Goal: Navigation & Orientation: Find specific page/section

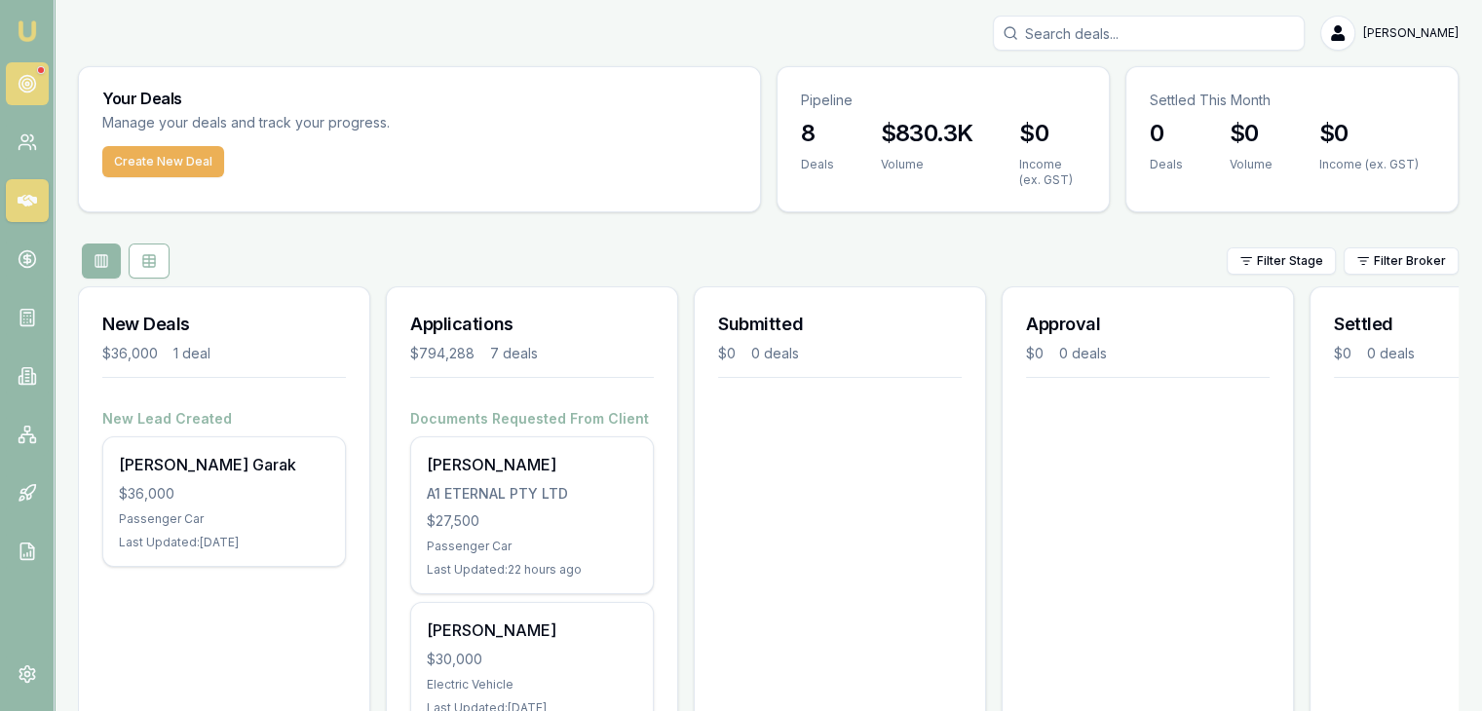
click at [16, 88] on link at bounding box center [27, 83] width 43 height 43
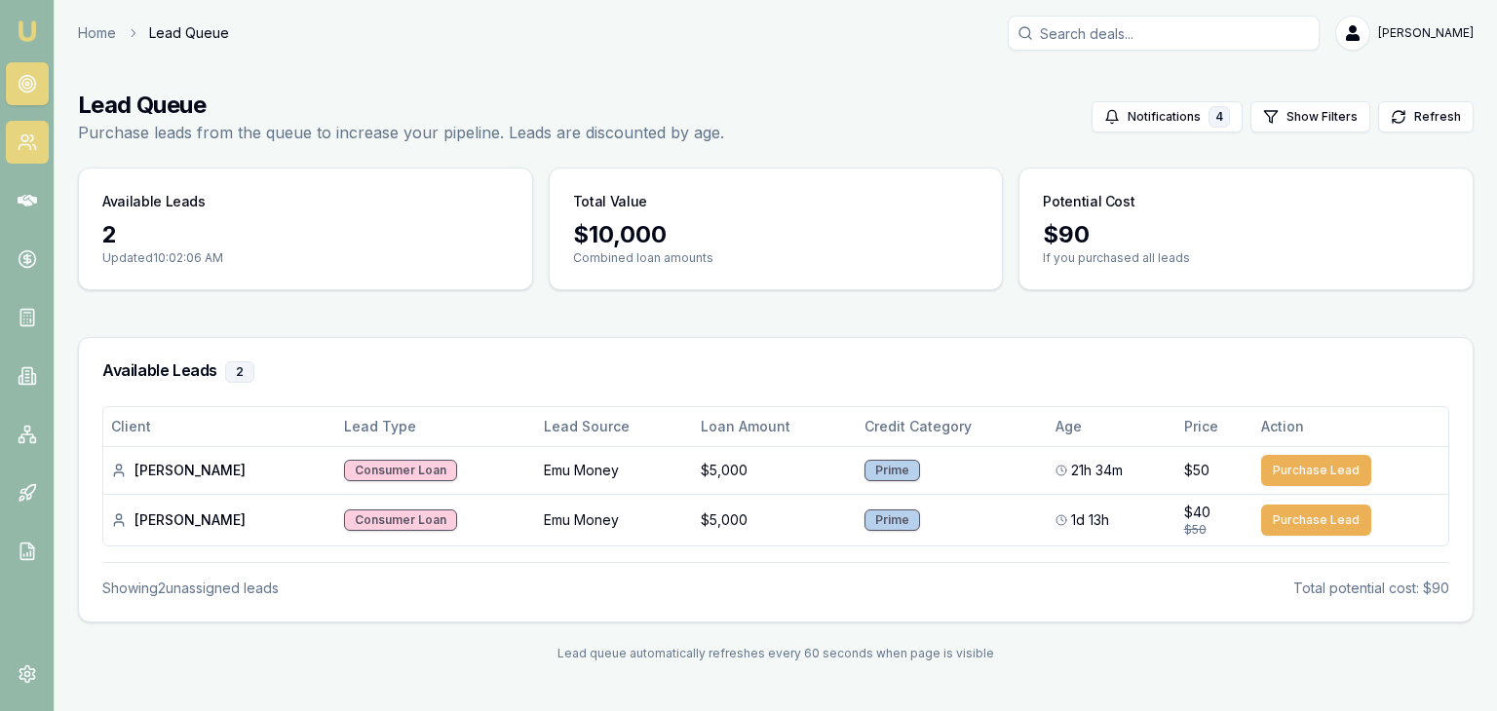
click at [21, 136] on circle at bounding box center [24, 138] width 7 height 7
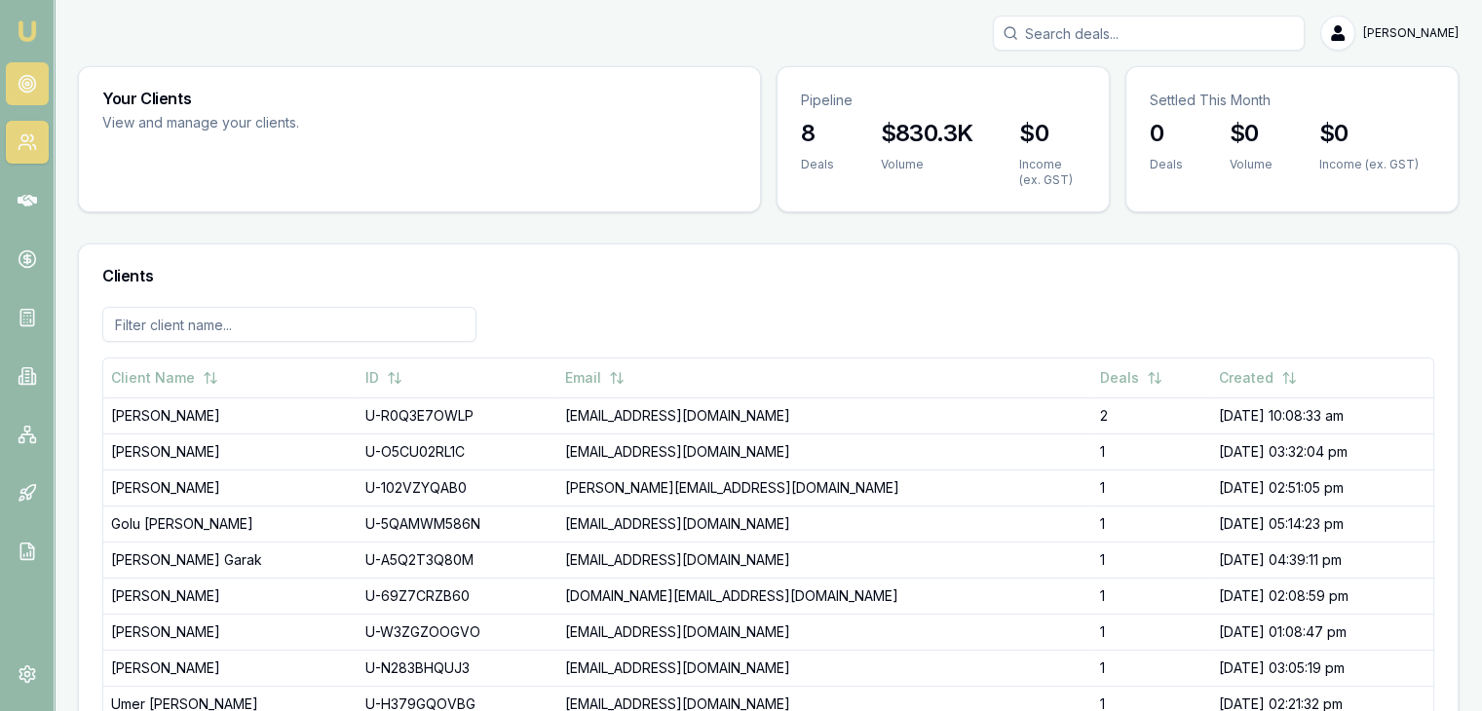
click at [33, 80] on circle at bounding box center [27, 84] width 17 height 17
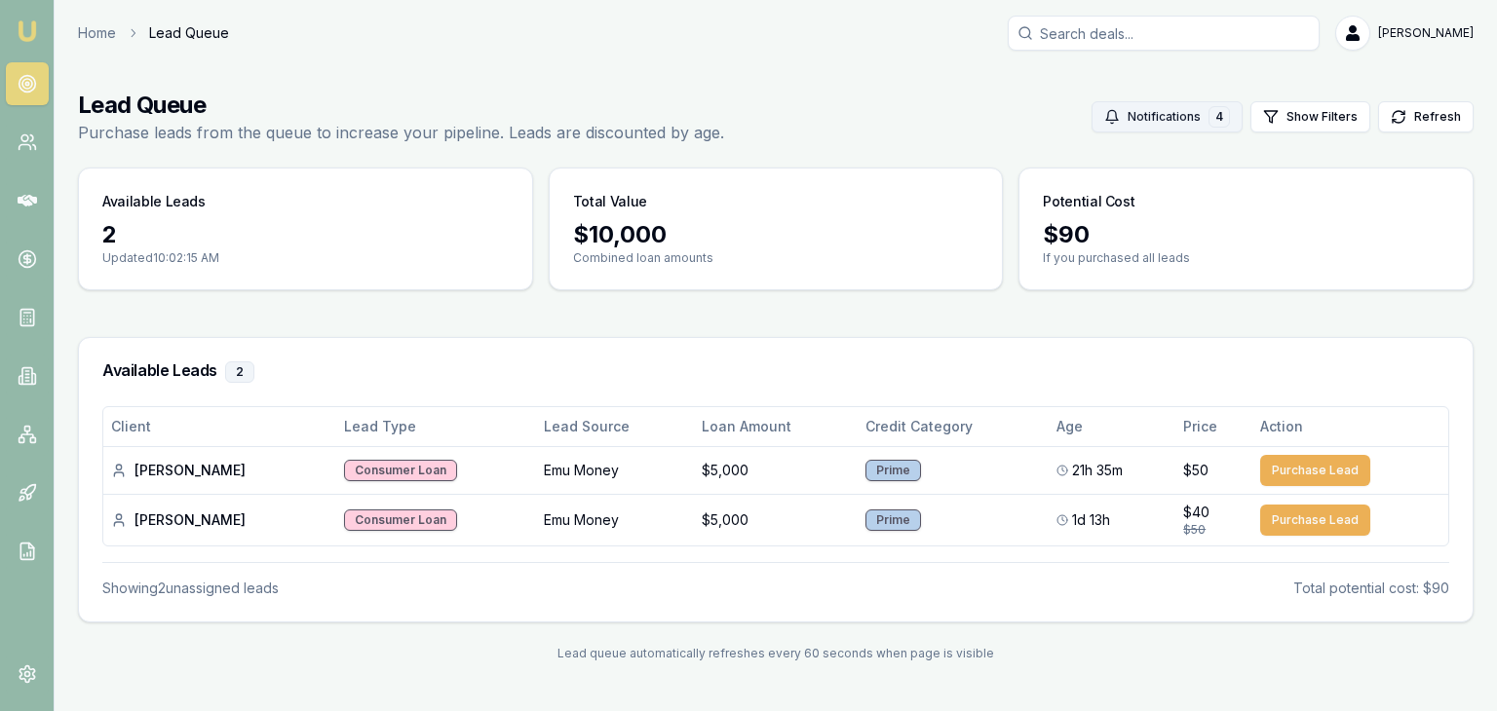
click at [1181, 118] on button "Notifications 4" at bounding box center [1167, 116] width 151 height 31
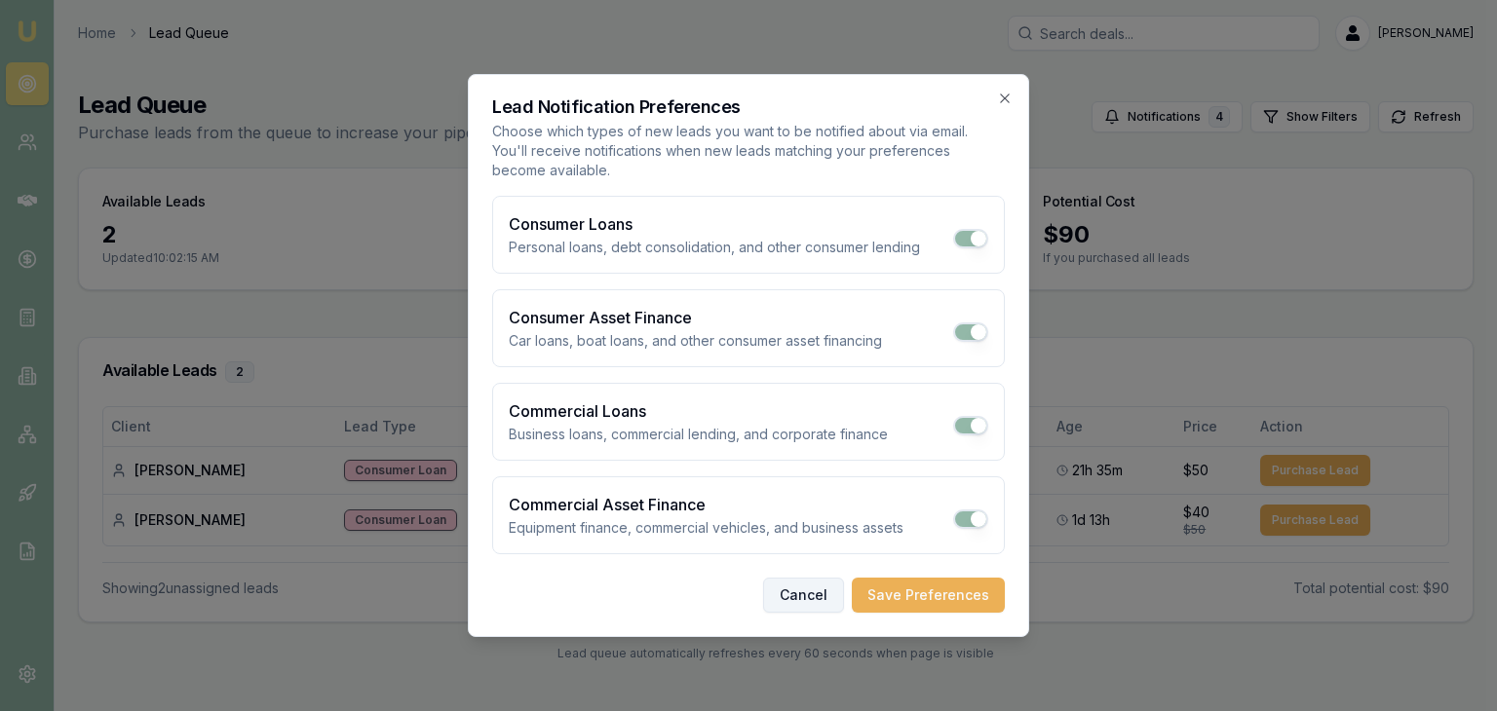
click at [811, 599] on button "Cancel" at bounding box center [803, 595] width 81 height 35
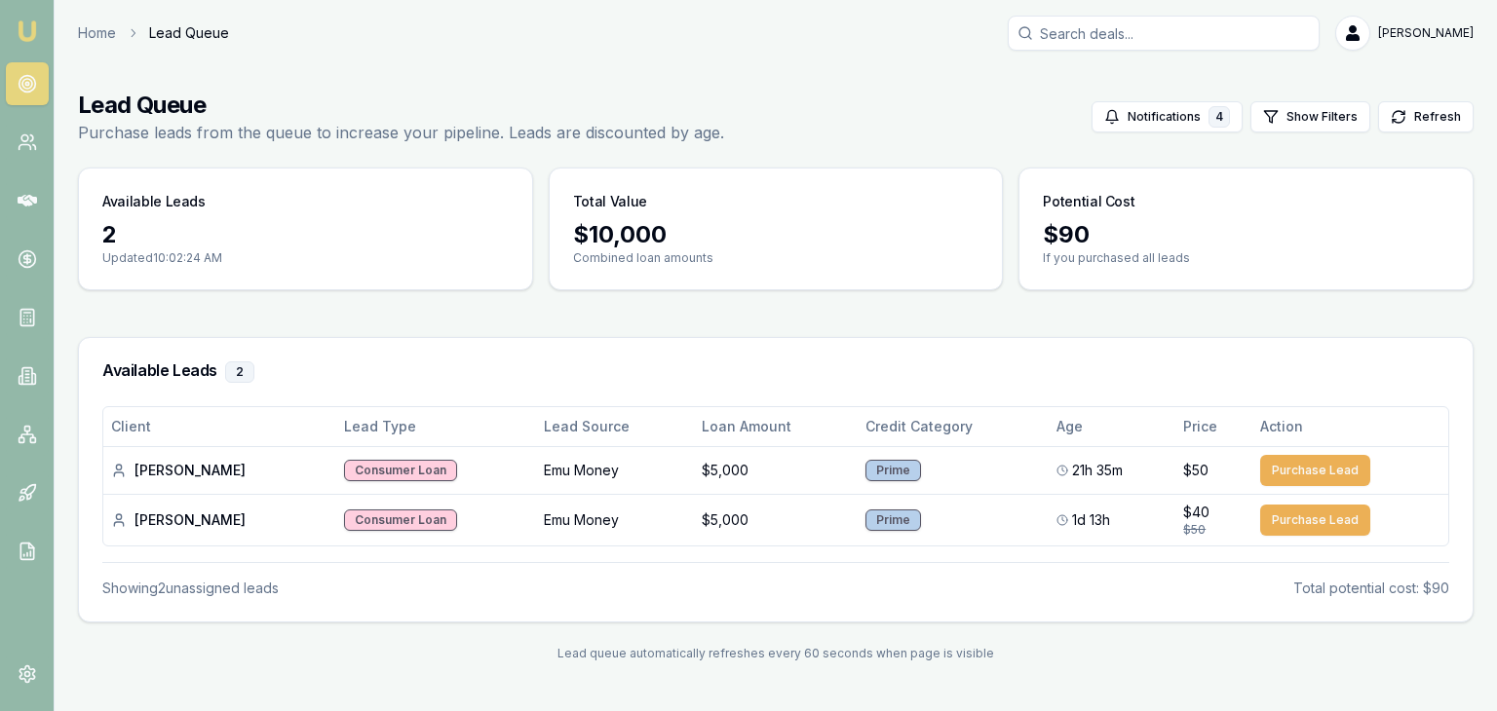
click at [122, 239] on div "2" at bounding box center [305, 234] width 406 height 31
click at [34, 149] on icon at bounding box center [33, 147] width 3 height 5
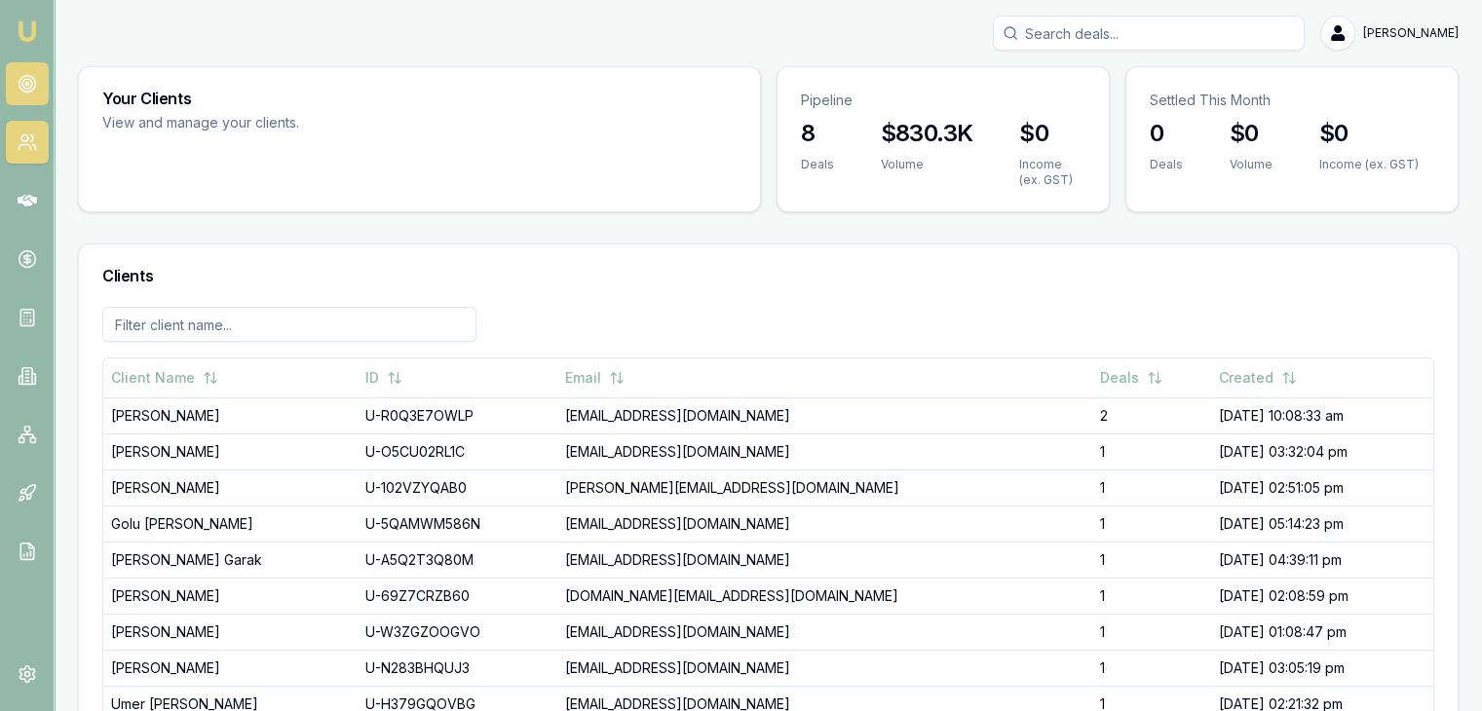
click at [29, 96] on link at bounding box center [27, 83] width 43 height 43
